Goal: Check status: Check status

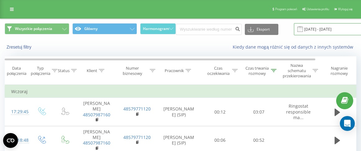
click at [327, 27] on input "[DATE] - [DATE]" at bounding box center [331, 29] width 75 height 12
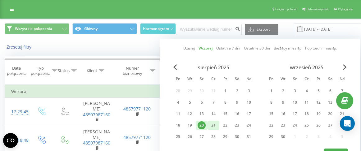
click at [217, 125] on div "21" at bounding box center [213, 125] width 12 height 9
click at [214, 124] on div "21" at bounding box center [213, 126] width 8 height 8
click at [213, 124] on div "21" at bounding box center [213, 126] width 8 height 8
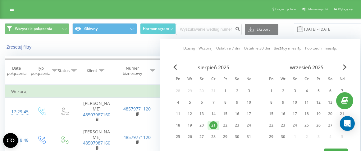
click at [213, 124] on div "21" at bounding box center [213, 126] width 8 height 8
click at [334, 148] on div at bounding box center [260, 148] width 176 height 1
click at [334, 149] on button "Zastosuj" at bounding box center [335, 153] width 24 height 9
type input "[DATE] - [DATE]"
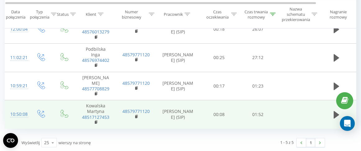
scroll to position [111, 0]
